Goal: Task Accomplishment & Management: Complete application form

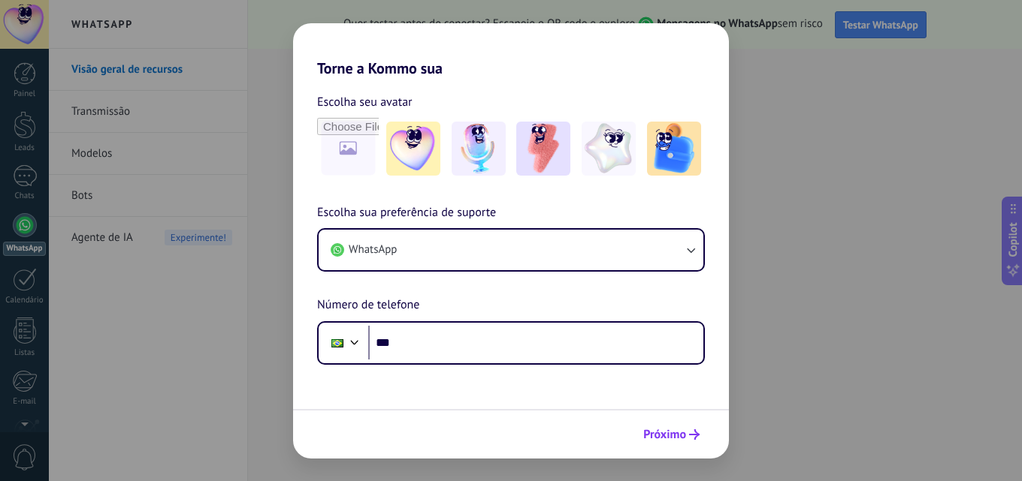
click at [657, 436] on span "Próximo" at bounding box center [664, 435] width 43 height 11
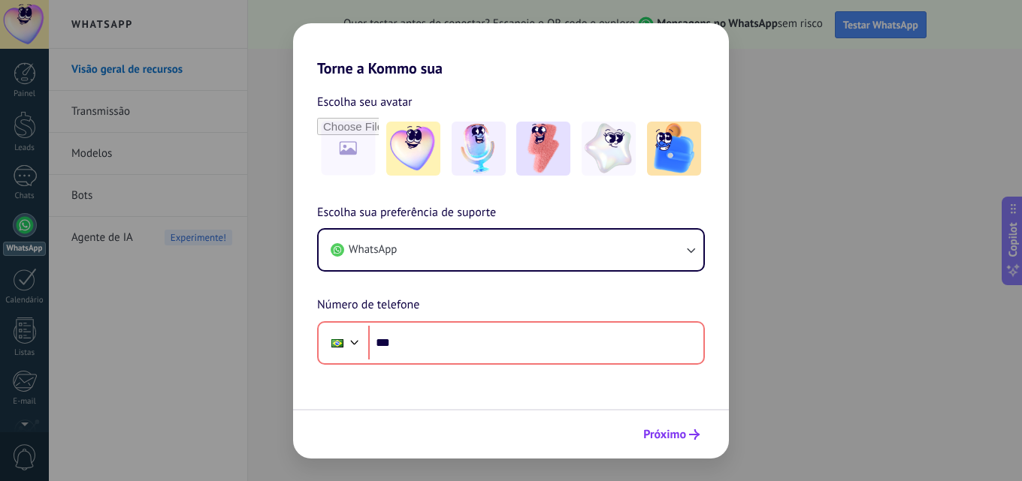
click at [681, 439] on span "Próximo" at bounding box center [664, 435] width 43 height 11
